Goal: Task Accomplishment & Management: Use online tool/utility

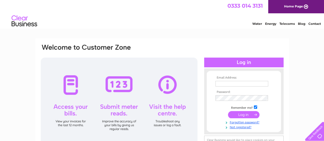
type input "carol.downs@ejdforestry.com"
click at [242, 113] on input "submit" at bounding box center [243, 114] width 31 height 7
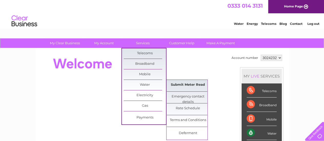
click at [187, 84] on link "Submit Meter Read" at bounding box center [188, 85] width 42 height 10
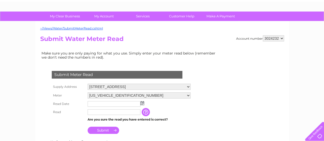
scroll to position [77, 0]
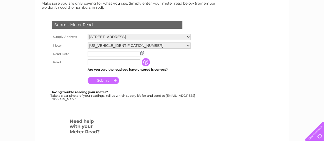
click at [141, 54] on img at bounding box center [142, 53] width 4 height 4
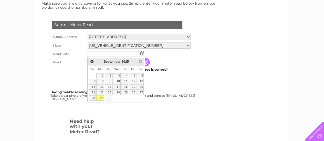
click at [102, 96] on link "29" at bounding box center [100, 97] width 8 height 5
type input "[DATE]"
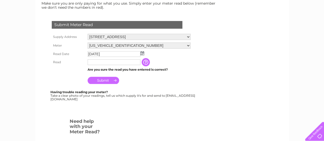
click at [98, 61] on input "text" at bounding box center [114, 62] width 53 height 6
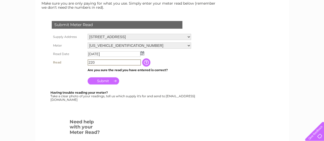
type input "220"
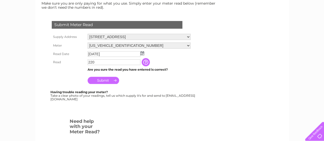
click at [102, 80] on input "Submit" at bounding box center [103, 80] width 31 height 7
